Goal: Information Seeking & Learning: Learn about a topic

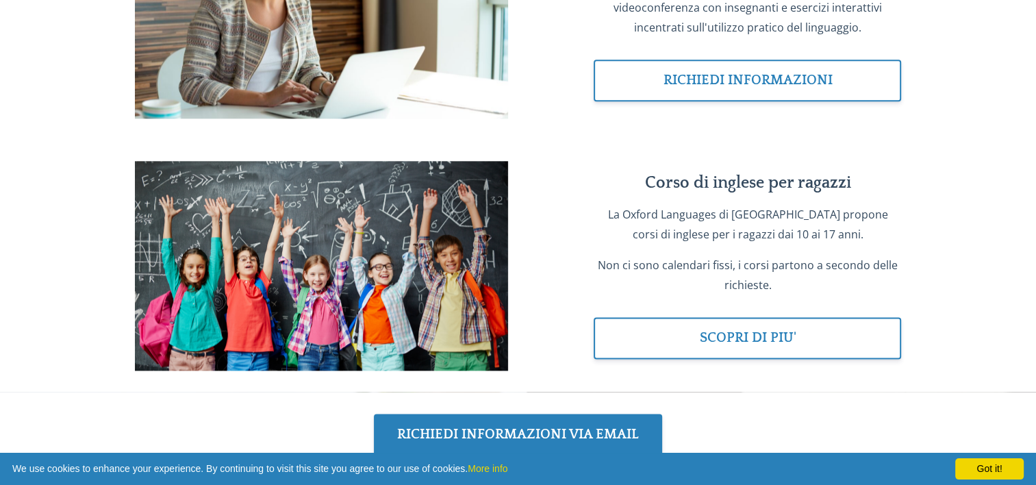
scroll to position [1712, 0]
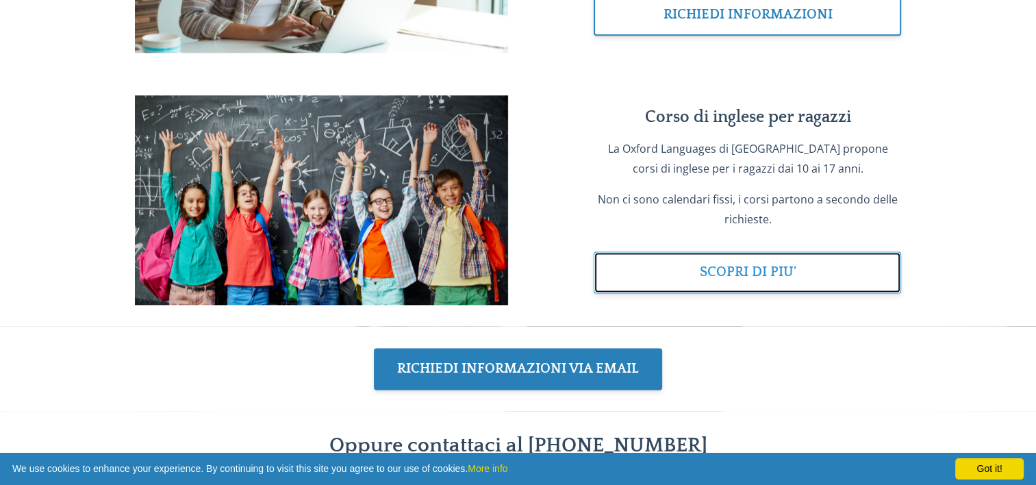
click at [770, 293] on link "SCOPRI DI PIU'" at bounding box center [747, 272] width 307 height 42
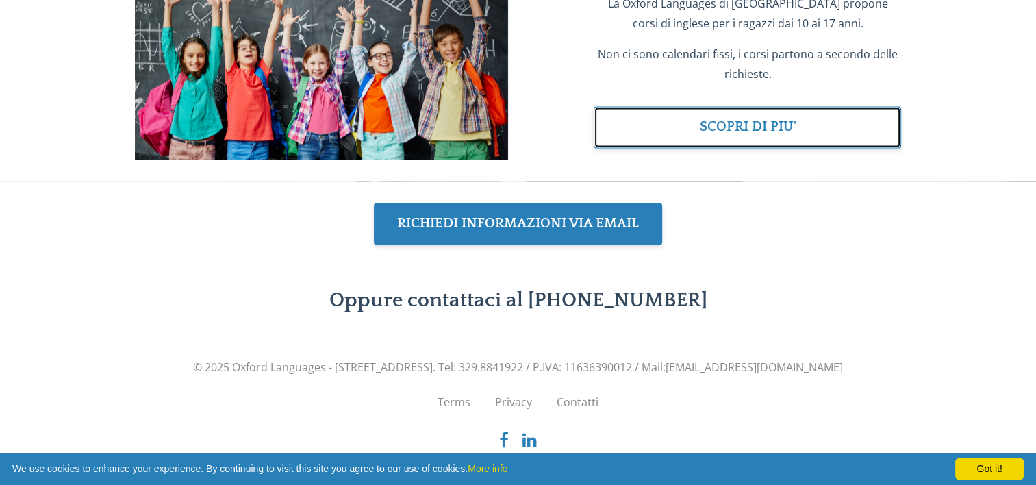
scroll to position [1880, 0]
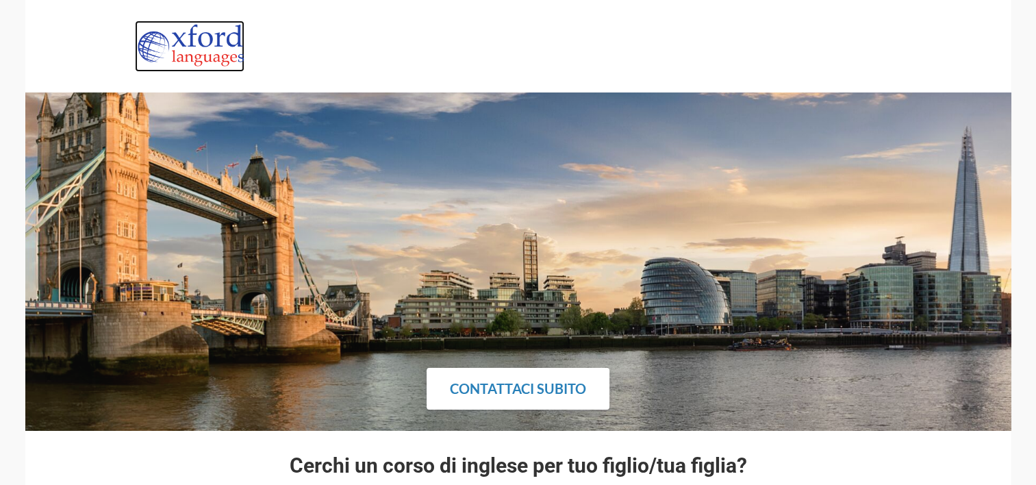
click at [197, 47] on img at bounding box center [190, 46] width 110 height 51
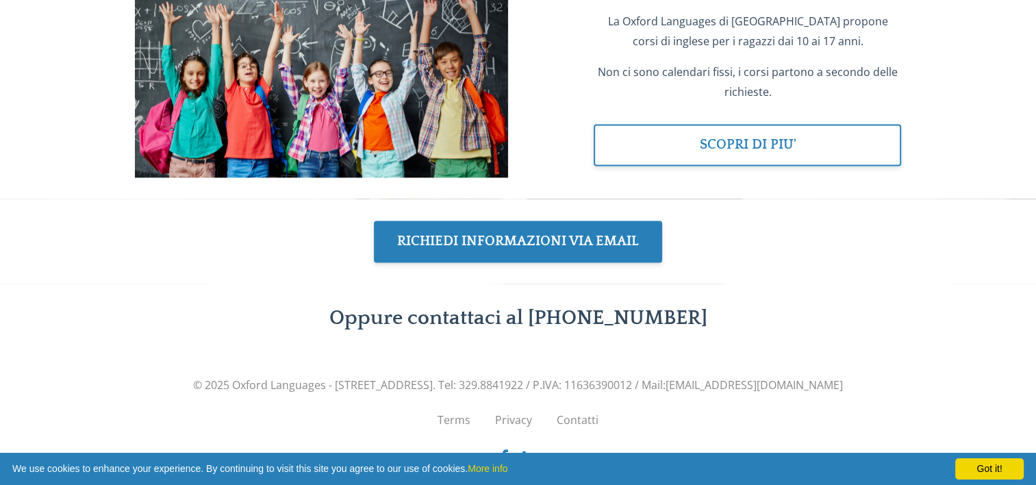
scroll to position [1880, 0]
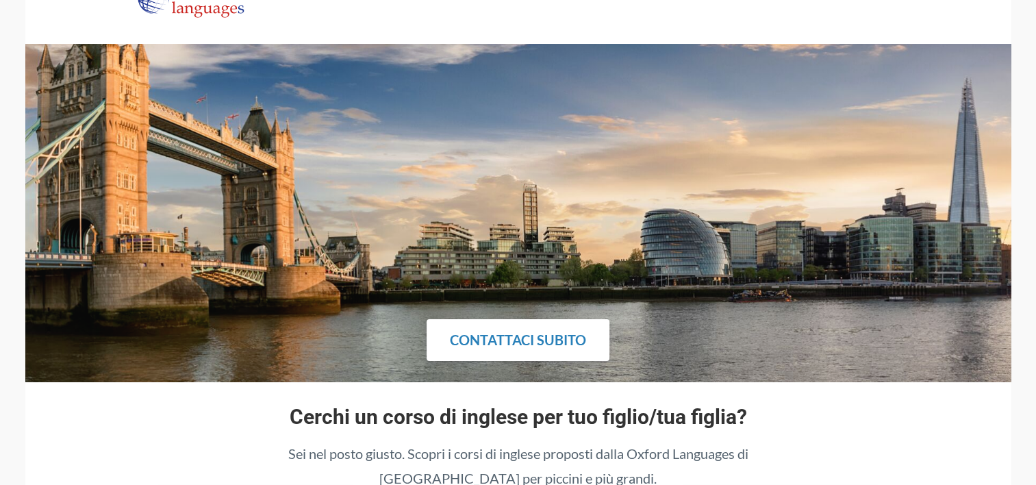
scroll to position [68, 0]
